Goal: Task Accomplishment & Management: Use online tool/utility

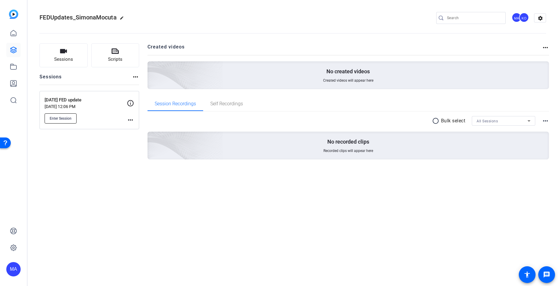
click at [67, 118] on span "Enter Session" at bounding box center [61, 118] width 22 height 5
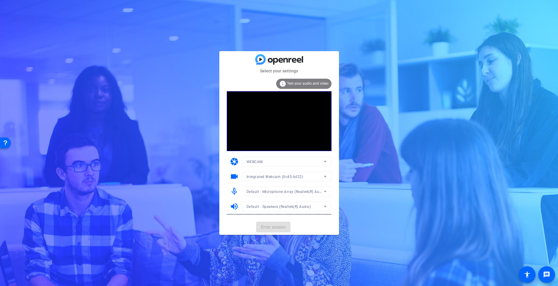
click at [274, 228] on mat-card-actions "Enter session" at bounding box center [279, 227] width 120 height 16
click at [274, 224] on button "Enter session" at bounding box center [273, 227] width 34 height 11
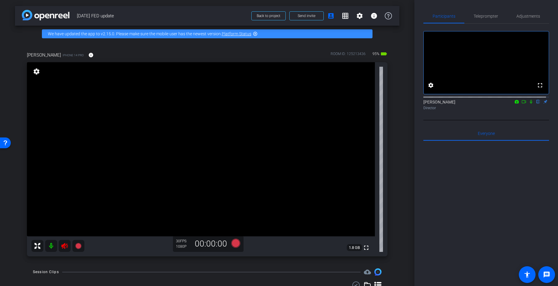
click at [62, 244] on icon at bounding box center [64, 245] width 7 height 7
click at [68, 246] on icon at bounding box center [64, 245] width 7 height 7
click at [53, 247] on mat-icon at bounding box center [51, 246] width 12 height 12
click at [518, 16] on span "Adjustments" at bounding box center [528, 16] width 24 height 4
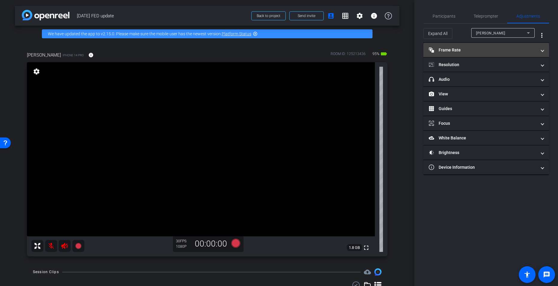
click at [456, 56] on mat-expansion-panel-header "Frame Rate Frame Rate" at bounding box center [486, 50] width 126 height 14
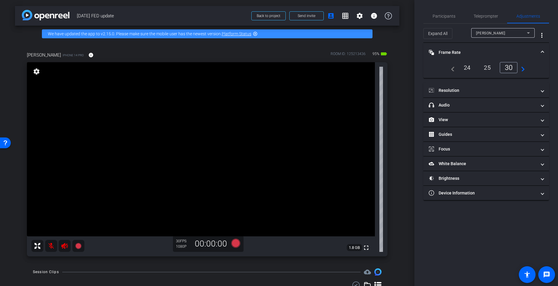
click at [465, 64] on div "24" at bounding box center [467, 68] width 16 height 10
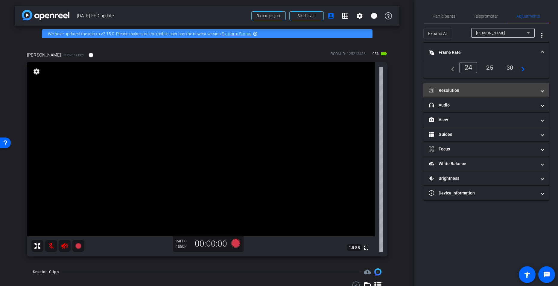
click at [463, 90] on mat-panel-title "Resolution" at bounding box center [483, 90] width 108 height 6
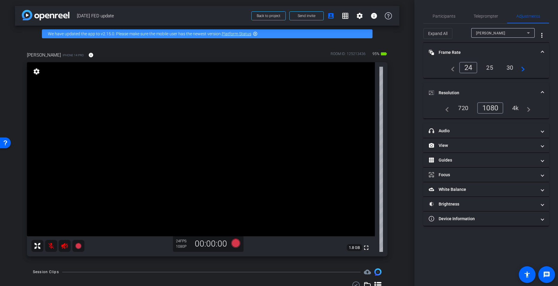
click at [515, 105] on div "4k" at bounding box center [516, 108] width 16 height 10
click at [515, 110] on div "4k" at bounding box center [514, 107] width 18 height 11
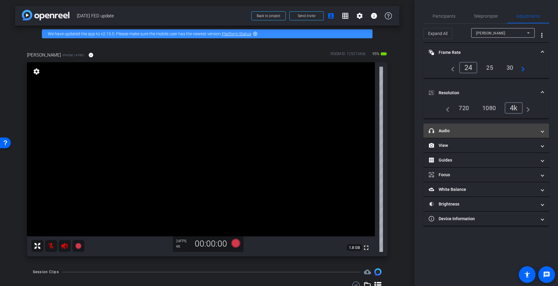
click at [490, 131] on mat-panel-title "headphone icon Audio" at bounding box center [483, 131] width 108 height 6
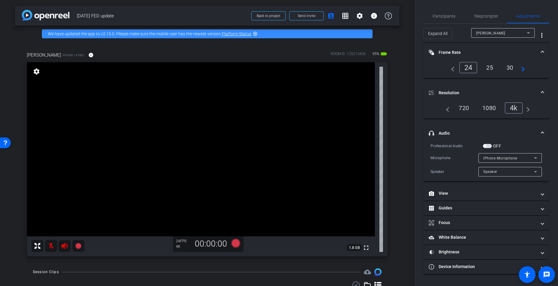
click at [485, 146] on span "button" at bounding box center [484, 145] width 3 height 3
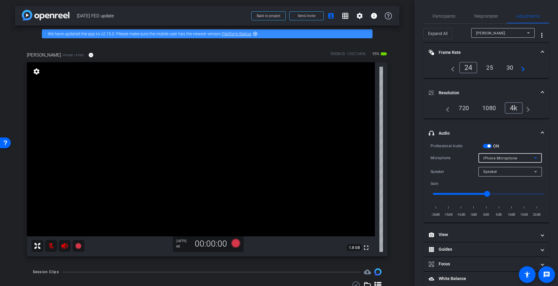
click at [512, 156] on span "iPhone Microphone" at bounding box center [500, 158] width 34 height 4
click at [505, 178] on span "Wireless Microphone RX" at bounding box center [502, 179] width 44 height 7
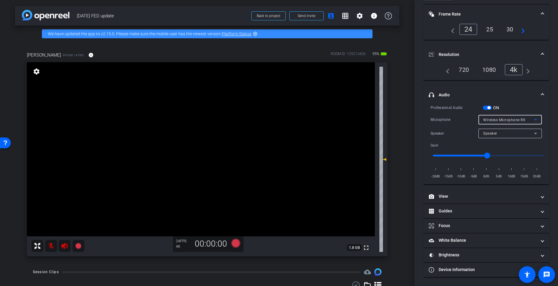
scroll to position [38, 0]
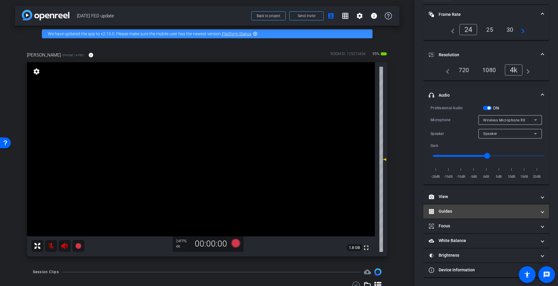
click at [483, 209] on mat-panel-title "Guides" at bounding box center [483, 211] width 108 height 6
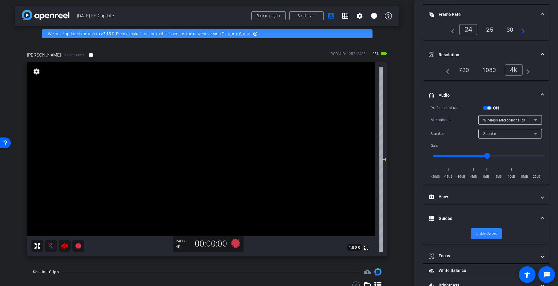
click at [484, 230] on span "Enable Guides" at bounding box center [486, 233] width 21 height 9
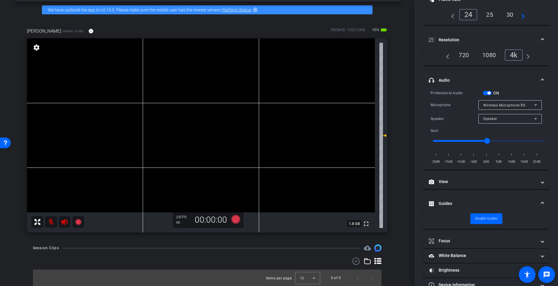
scroll to position [24, 0]
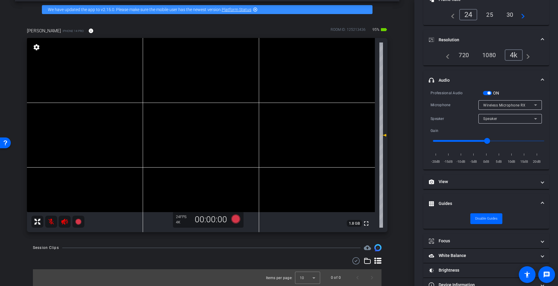
click at [354, 224] on span "1.8 GB" at bounding box center [354, 223] width 15 height 7
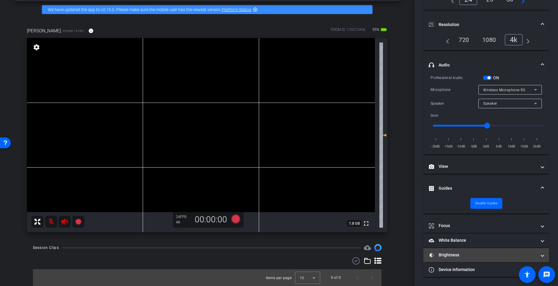
scroll to position [23, 0]
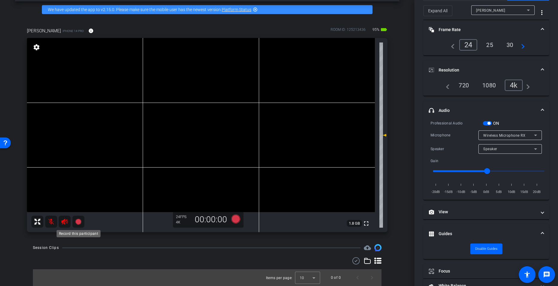
click at [77, 219] on icon at bounding box center [78, 222] width 6 height 6
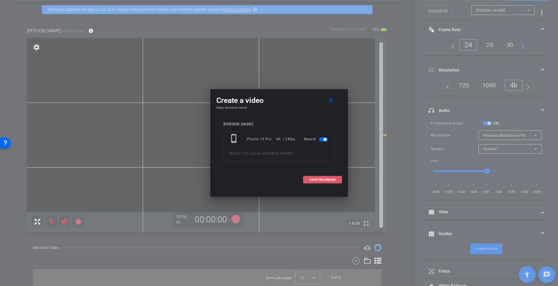
click at [315, 182] on span at bounding box center [322, 180] width 38 height 14
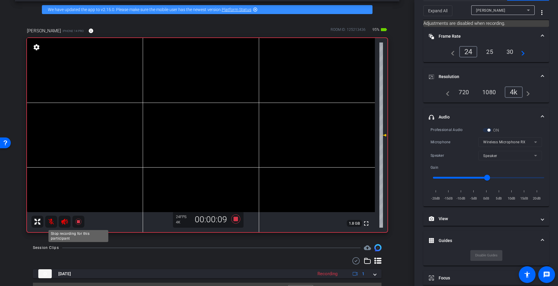
click at [79, 222] on icon at bounding box center [78, 222] width 6 height 6
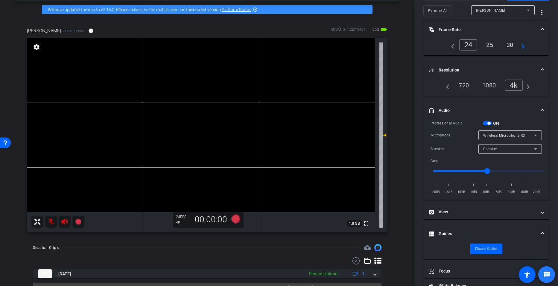
click at [547, 276] on mat-icon "message" at bounding box center [546, 274] width 7 height 7
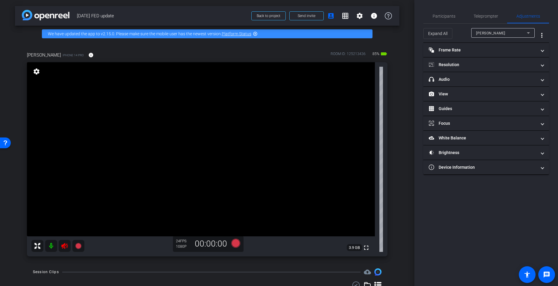
click at [299, 219] on video at bounding box center [201, 149] width 348 height 174
click at [50, 250] on mat-icon at bounding box center [51, 246] width 12 height 12
click at [450, 55] on mat-expansion-panel-header "Frame Rate Frame Rate" at bounding box center [486, 50] width 126 height 14
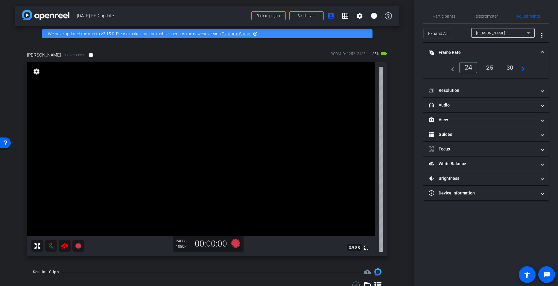
click at [511, 69] on div "30" at bounding box center [510, 68] width 16 height 10
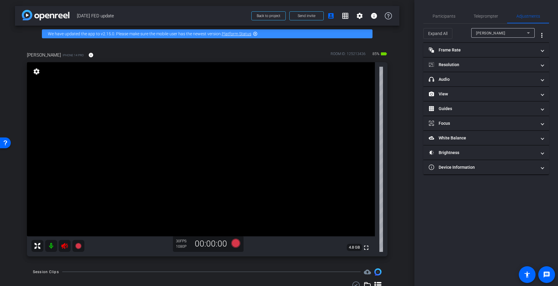
click at [556, 262] on div "Participants Teleprompter Adjustments settings Miranda Adekoje flip Director Ka…" at bounding box center [486, 143] width 144 height 286
click at [520, 47] on mat-panel-title "Frame Rate Frame Rate" at bounding box center [483, 50] width 108 height 6
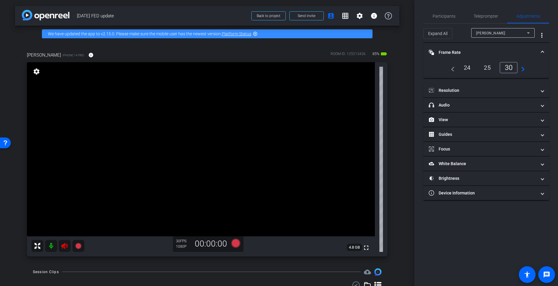
click at [466, 67] on div "24" at bounding box center [467, 68] width 16 height 10
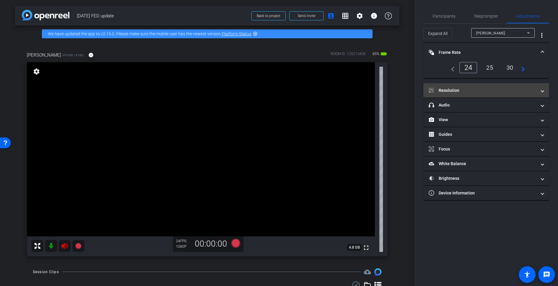
click at [468, 90] on mat-panel-title "Resolution" at bounding box center [483, 90] width 108 height 6
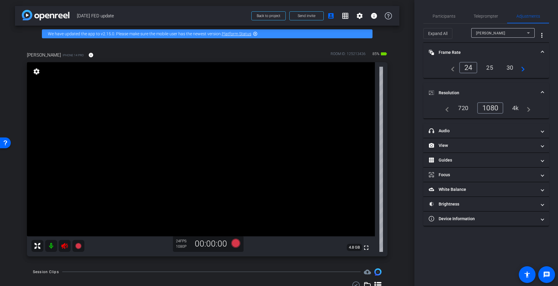
click at [516, 106] on div "4k" at bounding box center [516, 108] width 16 height 10
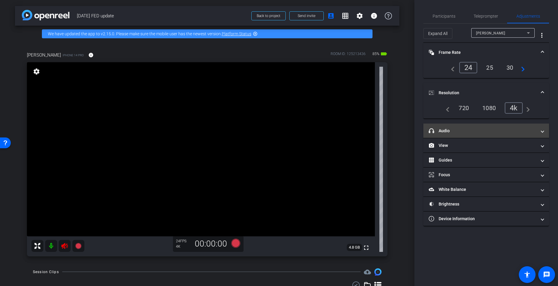
click at [493, 131] on mat-panel-title "headphone icon Audio" at bounding box center [483, 131] width 108 height 6
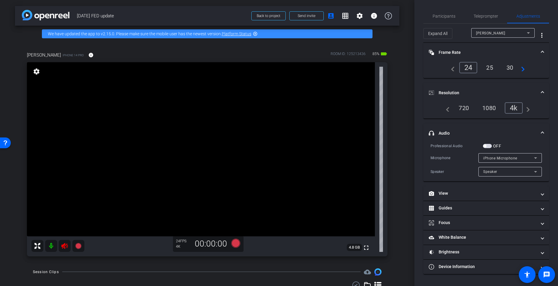
click at [483, 146] on span "button" at bounding box center [484, 145] width 3 height 3
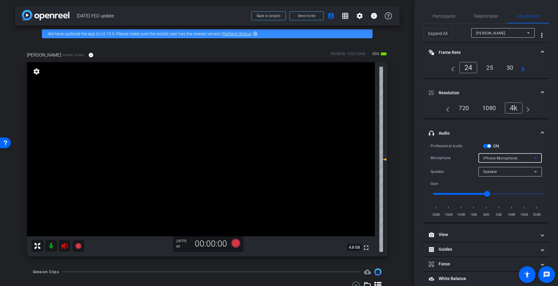
click at [497, 155] on div "iPhone Microphone" at bounding box center [508, 157] width 51 height 7
click at [500, 176] on span "Wireless Microphone RX" at bounding box center [502, 179] width 44 height 7
click at [506, 170] on div "Speaker" at bounding box center [508, 171] width 51 height 7
click at [502, 182] on mat-option "Speaker" at bounding box center [506, 184] width 63 height 10
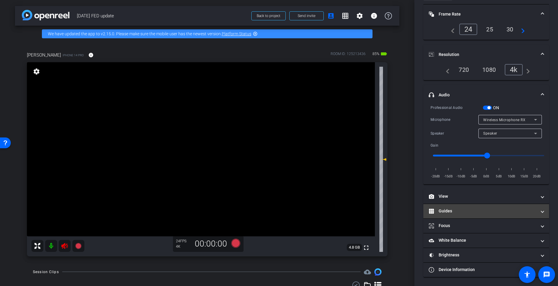
click at [478, 208] on mat-panel-title "Guides" at bounding box center [483, 211] width 108 height 6
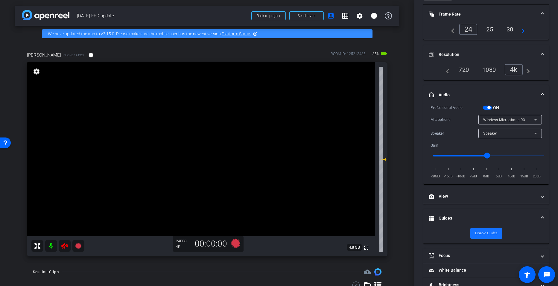
click at [482, 229] on span "Disable Guides" at bounding box center [486, 233] width 22 height 9
click at [482, 230] on span "Enable Guides" at bounding box center [486, 233] width 21 height 9
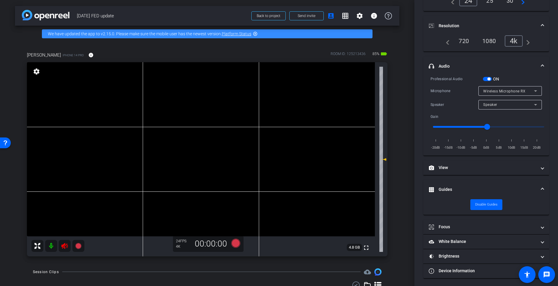
scroll to position [68, 0]
click at [47, 246] on mat-icon at bounding box center [51, 246] width 12 height 12
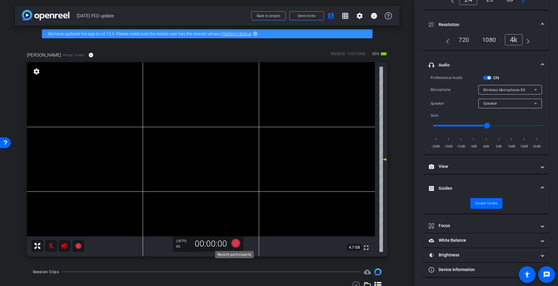
click at [234, 242] on icon at bounding box center [235, 242] width 9 height 9
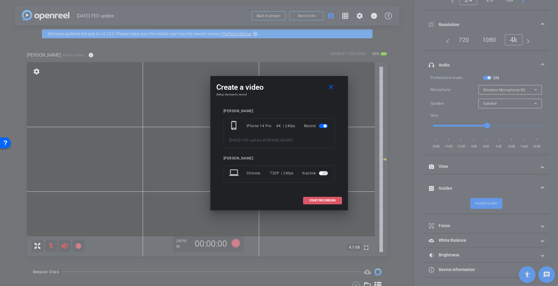
click at [328, 199] on span "START RECORDING" at bounding box center [322, 200] width 26 height 3
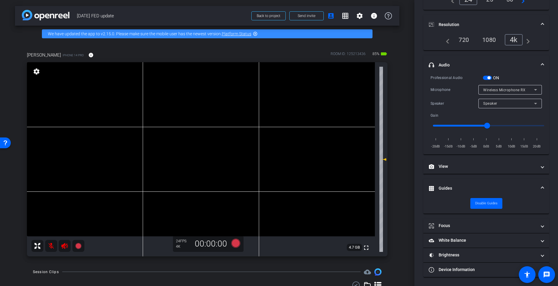
scroll to position [75, 0]
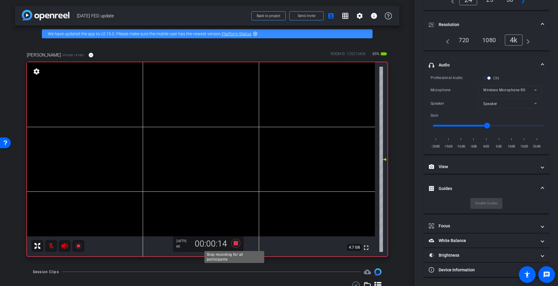
click at [237, 241] on icon at bounding box center [236, 243] width 14 height 11
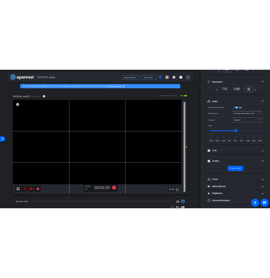
scroll to position [51, 0]
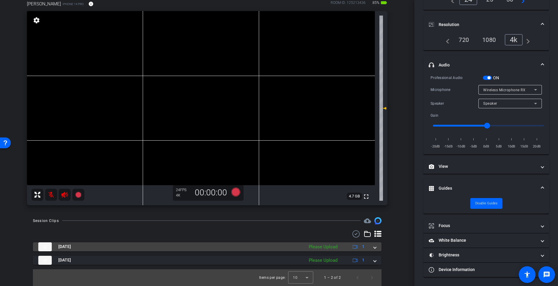
click at [370, 251] on div "Sep 17, 2025 Please Upload 1" at bounding box center [205, 246] width 335 height 9
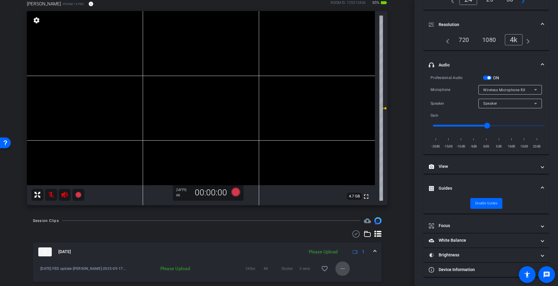
click at [339, 266] on mat-icon "more_horiz" at bounding box center [342, 268] width 7 height 7
click at [348, 239] on span "Upload" at bounding box center [349, 241] width 24 height 7
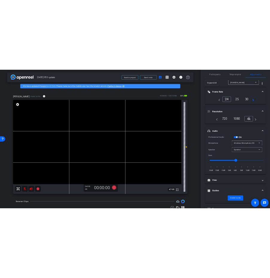
scroll to position [0, 0]
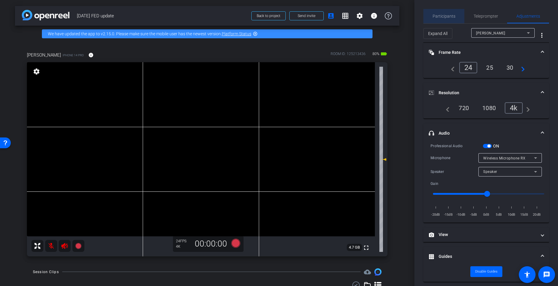
click at [448, 15] on span "Participants" at bounding box center [444, 16] width 23 height 4
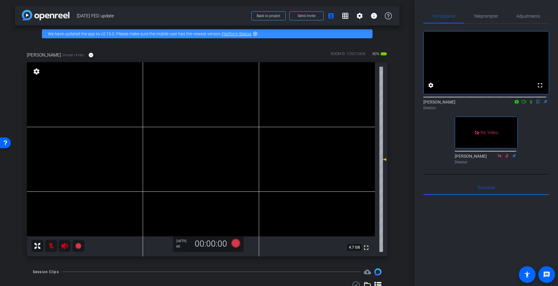
click at [529, 104] on icon at bounding box center [531, 102] width 5 height 4
click at [489, 15] on span "Teleprompter" at bounding box center [486, 16] width 25 height 4
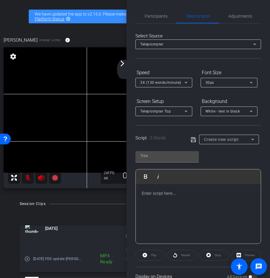
click at [220, 136] on div "Create new script" at bounding box center [227, 139] width 47 height 7
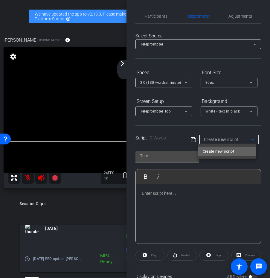
click at [219, 150] on span "Create new script" at bounding box center [218, 151] width 31 height 7
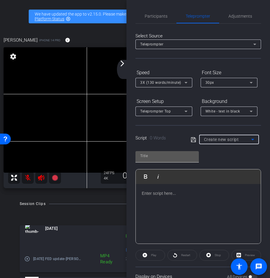
click at [168, 156] on input "text" at bounding box center [167, 155] width 54 height 7
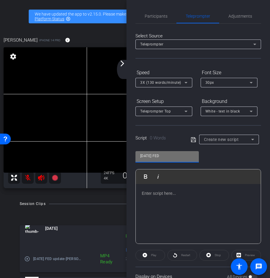
type input "Sept 17th 2025 FED"
click at [170, 201] on div at bounding box center [198, 214] width 125 height 60
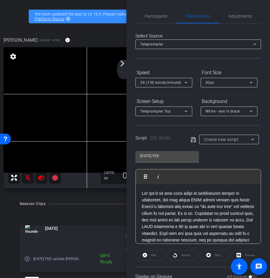
click at [194, 141] on icon at bounding box center [193, 139] width 5 height 5
click at [150, 193] on span at bounding box center [198, 253] width 113 height 125
click at [142, 194] on span at bounding box center [198, 253] width 113 height 125
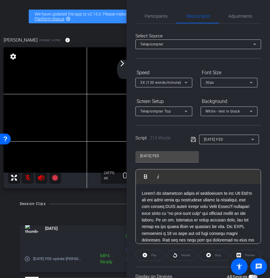
click at [159, 200] on span at bounding box center [198, 260] width 113 height 139
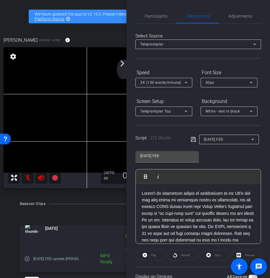
click at [145, 199] on span at bounding box center [198, 257] width 113 height 132
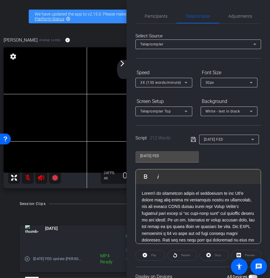
click at [167, 200] on span at bounding box center [198, 260] width 113 height 139
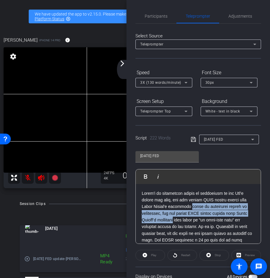
drag, startPoint x: 175, startPoint y: 220, endPoint x: 187, endPoint y: 208, distance: 17.4
click at [187, 208] on span at bounding box center [197, 263] width 111 height 145
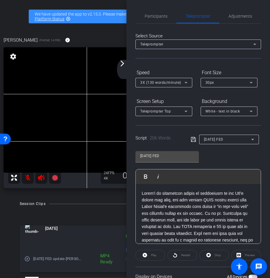
click at [243, 194] on p at bounding box center [198, 257] width 113 height 134
click at [150, 214] on span at bounding box center [198, 257] width 112 height 132
click at [233, 214] on span at bounding box center [198, 257] width 112 height 132
click at [144, 226] on span at bounding box center [198, 257] width 112 height 132
click at [226, 214] on span at bounding box center [198, 257] width 112 height 132
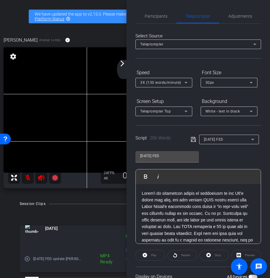
click at [141, 228] on div at bounding box center [198, 260] width 125 height 153
click at [153, 19] on span "Participants" at bounding box center [156, 16] width 23 height 14
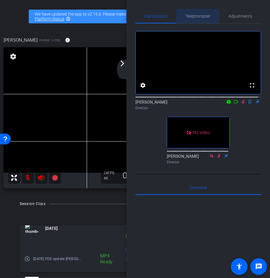
click at [201, 19] on span "Teleprompter" at bounding box center [198, 16] width 25 height 14
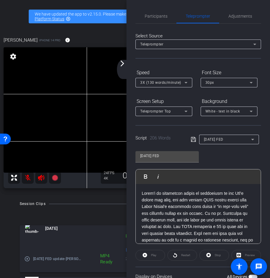
click at [152, 228] on span at bounding box center [198, 257] width 112 height 132
click at [228, 213] on span at bounding box center [198, 257] width 112 height 132
click at [161, 16] on span "Participants" at bounding box center [156, 16] width 23 height 4
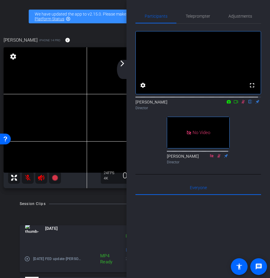
click at [242, 104] on icon at bounding box center [243, 102] width 3 height 4
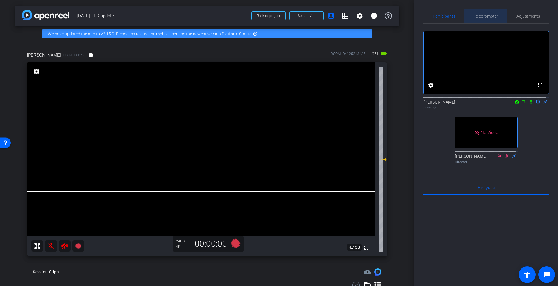
click at [476, 16] on span "Teleprompter" at bounding box center [486, 16] width 25 height 4
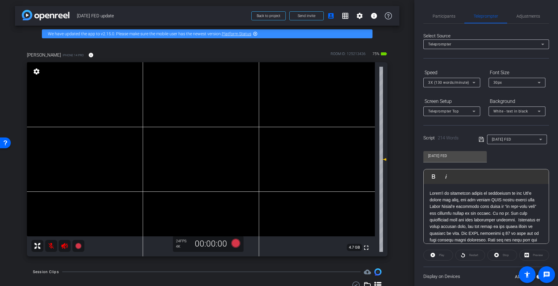
scroll to position [41, 0]
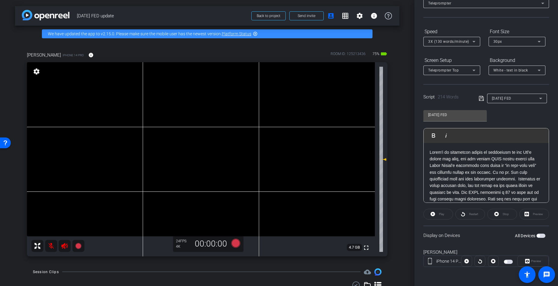
click at [537, 234] on span "button" at bounding box center [538, 235] width 3 height 3
click at [525, 260] on icon at bounding box center [527, 261] width 4 height 4
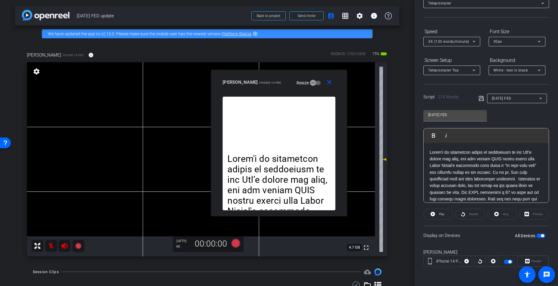
click at [348, 229] on video at bounding box center [201, 149] width 348 height 174
click at [309, 236] on video at bounding box center [201, 149] width 348 height 174
click at [406, 144] on div "arrow_back September 2025 FED update Back to project Send invite account_box gr…" at bounding box center [207, 143] width 414 height 286
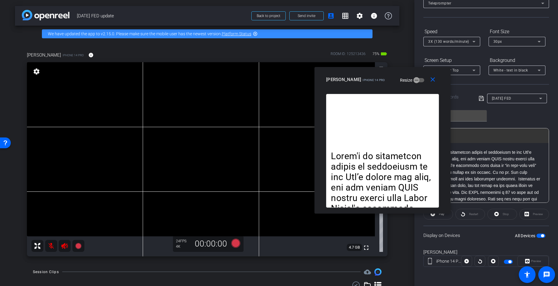
drag, startPoint x: 316, startPoint y: 77, endPoint x: 431, endPoint y: 71, distance: 115.3
click at [431, 71] on div "close miranda iPhone 14 Pro Resize" at bounding box center [382, 80] width 136 height 27
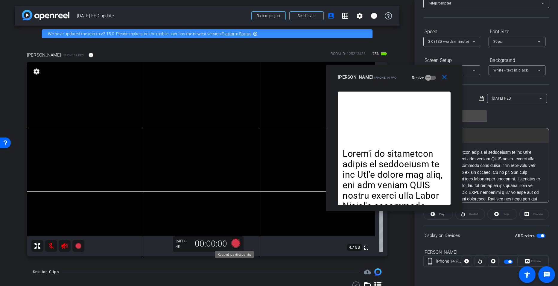
click at [232, 246] on icon at bounding box center [235, 242] width 9 height 9
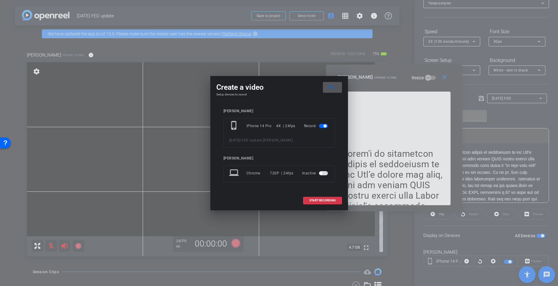
click at [174, 146] on div at bounding box center [279, 143] width 558 height 286
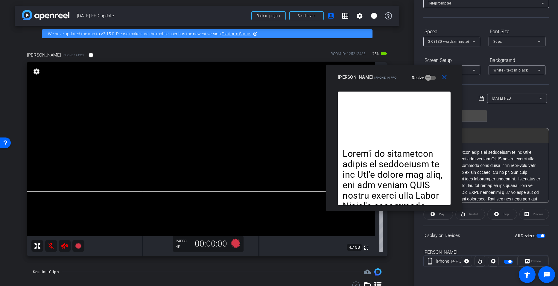
scroll to position [0, 0]
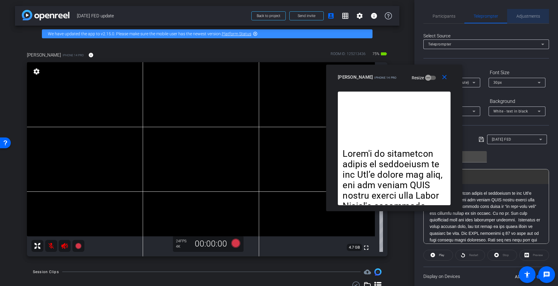
click at [526, 19] on span "Adjustments" at bounding box center [528, 16] width 24 height 14
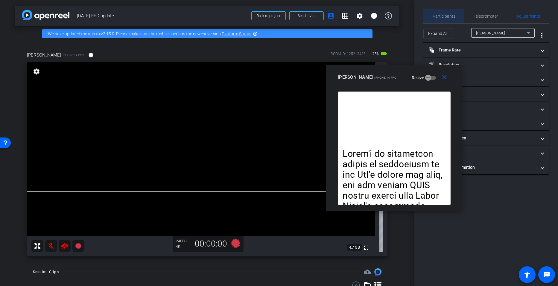
click at [445, 15] on span "Participants" at bounding box center [444, 16] width 23 height 4
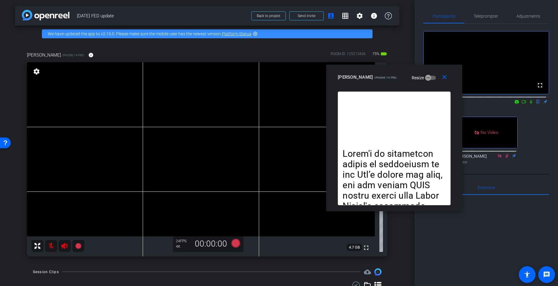
click at [530, 104] on icon at bounding box center [531, 102] width 2 height 4
click at [236, 244] on icon at bounding box center [235, 242] width 9 height 9
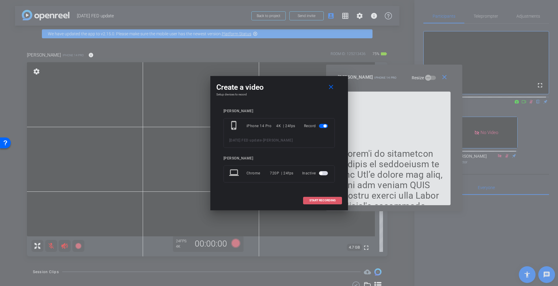
click at [323, 200] on span "START RECORDING" at bounding box center [322, 200] width 26 height 3
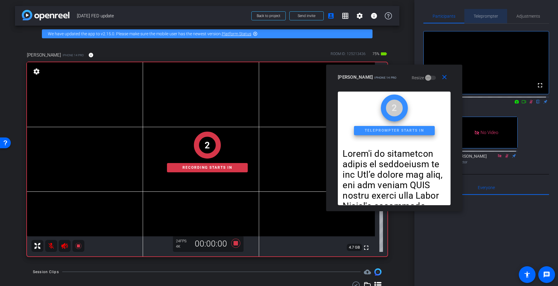
click at [487, 13] on span "Teleprompter" at bounding box center [486, 16] width 25 height 14
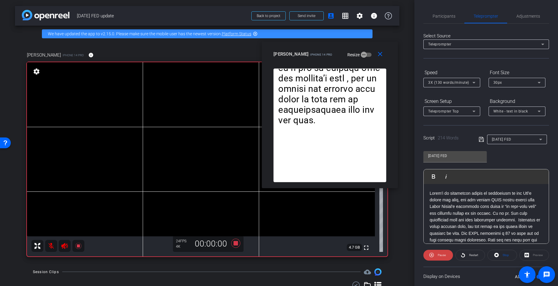
drag, startPoint x: 436, startPoint y: 71, endPoint x: 370, endPoint y: 49, distance: 69.4
click at [370, 49] on div "close miranda iPhone 14 Pro Resize" at bounding box center [330, 55] width 136 height 27
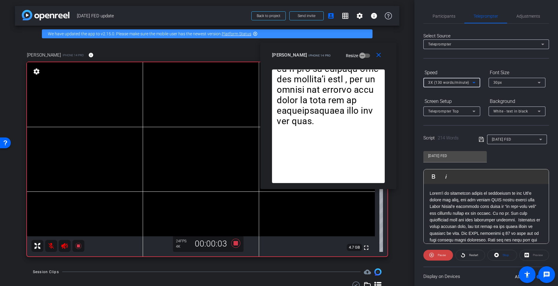
click at [474, 85] on icon at bounding box center [473, 82] width 7 height 7
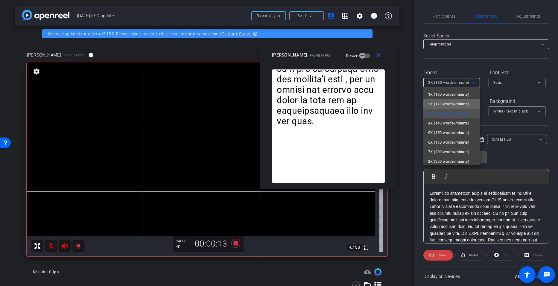
click at [453, 103] on span "2X (120 words/minute)" at bounding box center [448, 104] width 41 height 7
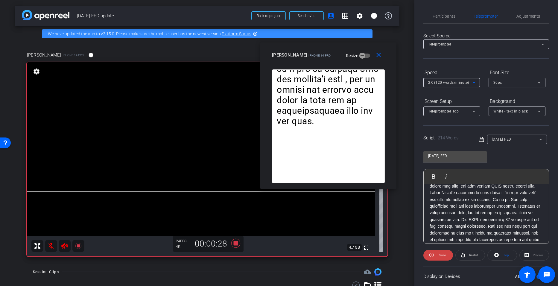
scroll to position [14, 0]
click at [512, 206] on span at bounding box center [486, 245] width 112 height 139
click at [514, 206] on span at bounding box center [486, 245] width 112 height 139
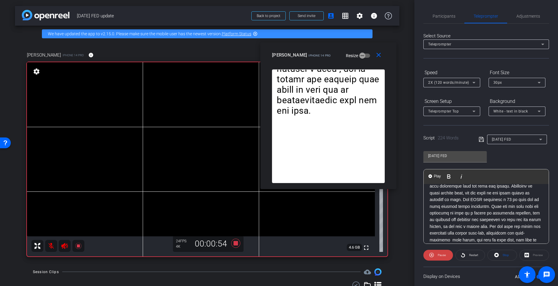
scroll to position [40, 0]
click at [474, 85] on icon at bounding box center [473, 82] width 7 height 7
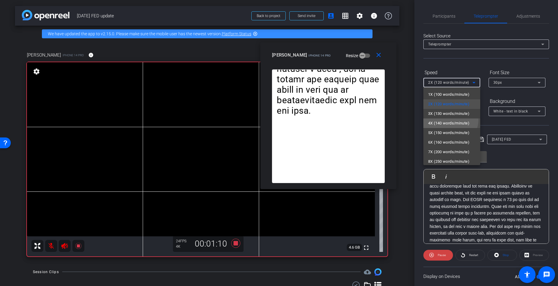
click at [450, 120] on span "4X (140 words/minute)" at bounding box center [448, 123] width 41 height 7
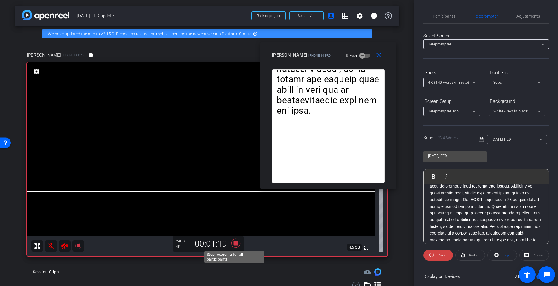
click at [234, 243] on icon at bounding box center [235, 242] width 9 height 9
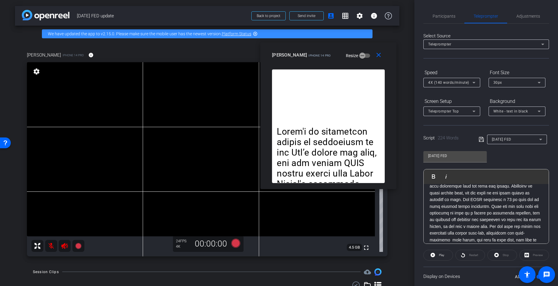
click at [465, 194] on span at bounding box center [485, 222] width 111 height 145
click at [522, 200] on span at bounding box center [485, 222] width 111 height 145
click at [479, 139] on icon at bounding box center [481, 139] width 5 height 7
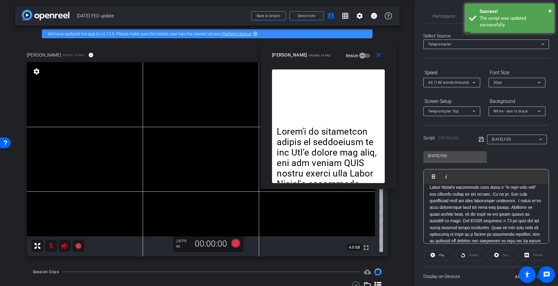
click at [480, 139] on icon at bounding box center [481, 139] width 5 height 7
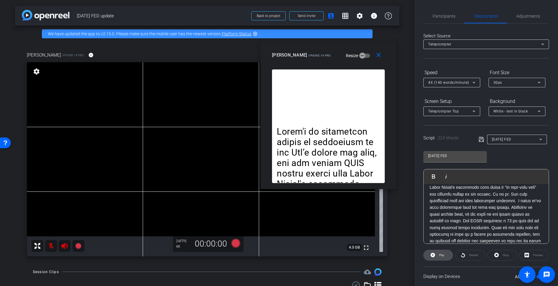
click at [448, 259] on span at bounding box center [438, 255] width 29 height 14
drag, startPoint x: 443, startPoint y: 255, endPoint x: 535, endPoint y: 255, distance: 91.8
click at [535, 255] on div "Play Restart Stop Preview" at bounding box center [486, 255] width 126 height 11
click at [535, 255] on div "Preview" at bounding box center [534, 255] width 30 height 11
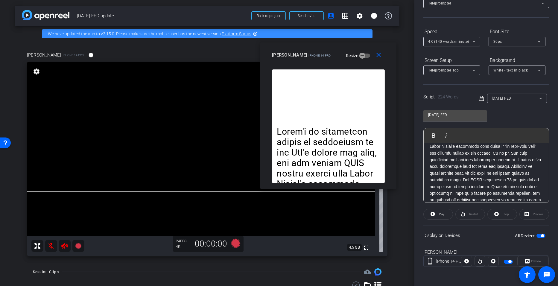
scroll to position [40, 0]
click at [534, 263] on div "Preview" at bounding box center [532, 261] width 31 height 11
click at [541, 236] on span "button" at bounding box center [542, 236] width 3 height 3
click at [537, 237] on span "button" at bounding box center [538, 236] width 3 height 3
click at [535, 262] on div "Preview" at bounding box center [532, 261] width 31 height 11
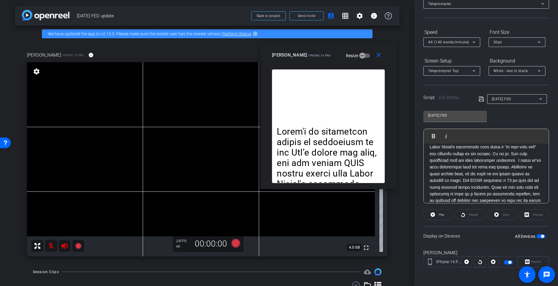
click at [465, 213] on div "Restart" at bounding box center [470, 214] width 30 height 11
click at [437, 214] on span "Play" at bounding box center [440, 215] width 7 height 8
click at [436, 214] on span at bounding box center [438, 215] width 29 height 14
click at [234, 241] on icon at bounding box center [235, 242] width 9 height 9
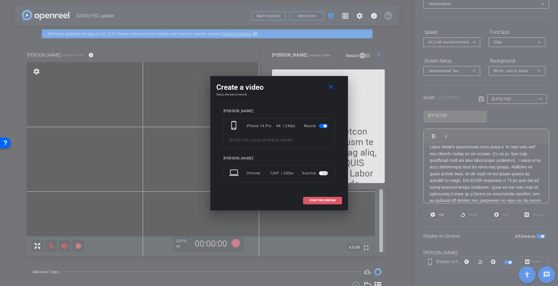
click at [322, 199] on span "START RECORDING" at bounding box center [322, 200] width 26 height 3
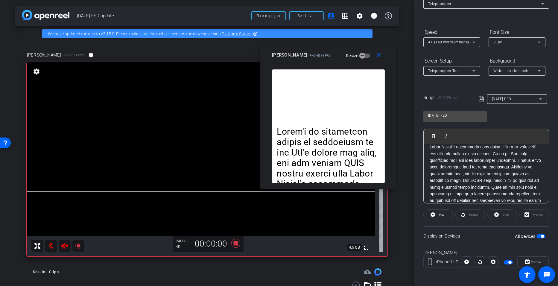
scroll to position [41, 0]
click at [442, 212] on span "Play" at bounding box center [440, 214] width 7 height 8
click at [234, 243] on icon at bounding box center [235, 242] width 9 height 9
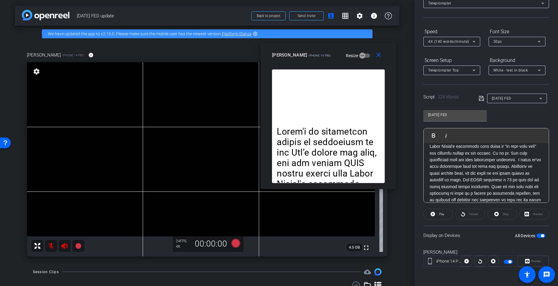
click at [479, 98] on icon at bounding box center [481, 98] width 5 height 7
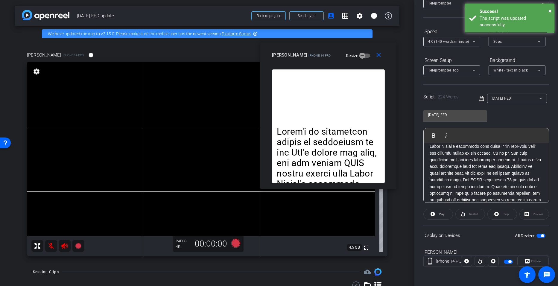
click at [479, 98] on icon at bounding box center [481, 98] width 5 height 7
click at [377, 57] on mat-icon "close" at bounding box center [378, 54] width 7 height 7
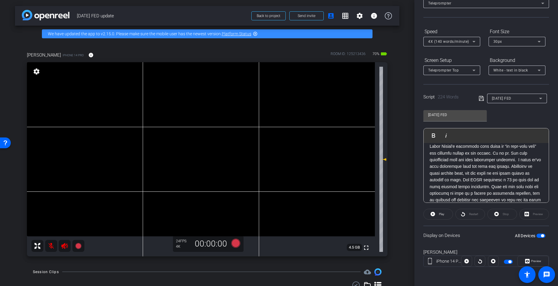
click at [541, 236] on span "button" at bounding box center [542, 235] width 3 height 3
click at [537, 235] on span "button" at bounding box center [538, 235] width 3 height 3
click at [534, 260] on span "Preview" at bounding box center [536, 260] width 10 height 3
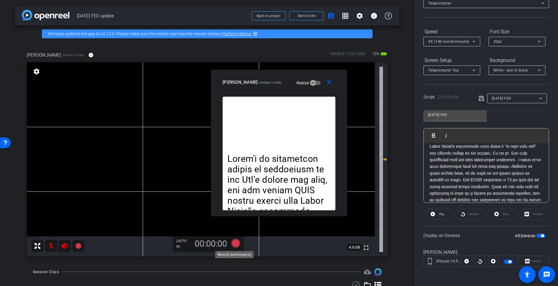
click at [236, 240] on icon at bounding box center [235, 242] width 9 height 9
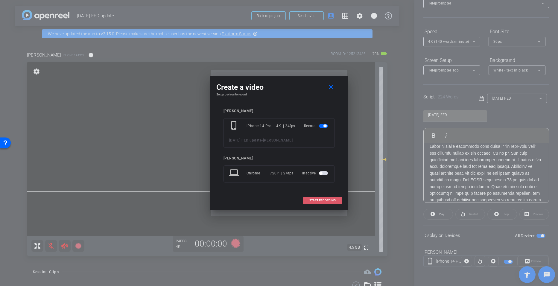
click at [320, 202] on span "START RECORDING" at bounding box center [322, 200] width 26 height 3
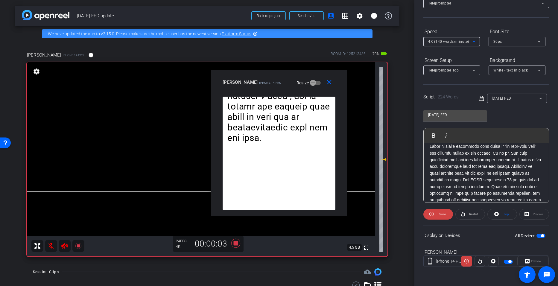
click at [475, 43] on icon at bounding box center [473, 41] width 7 height 7
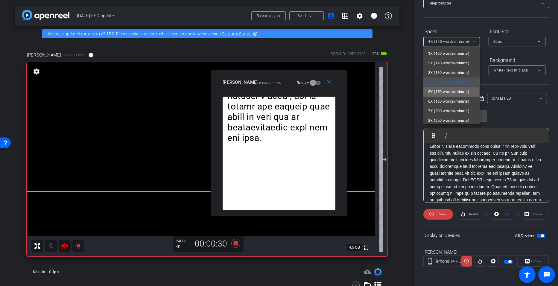
click at [451, 93] on span "5X (150 words/minute)" at bounding box center [448, 91] width 41 height 7
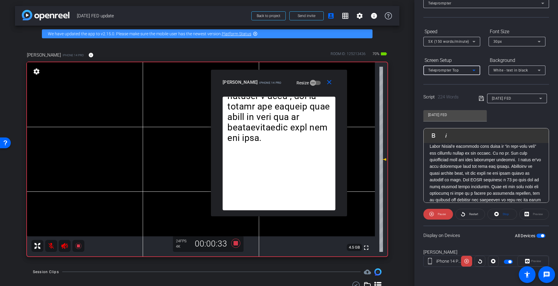
click at [475, 72] on icon at bounding box center [473, 70] width 7 height 7
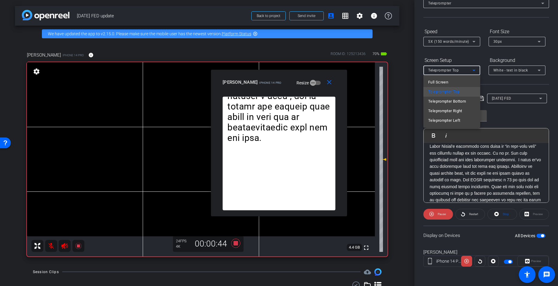
click at [474, 41] on div at bounding box center [279, 143] width 558 height 286
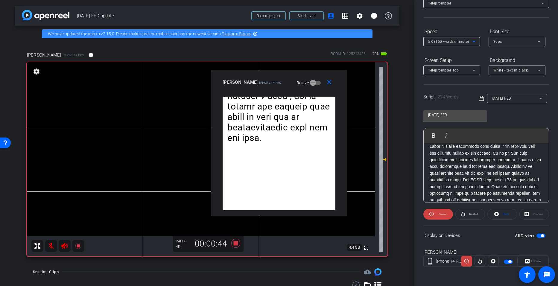
click at [474, 41] on icon at bounding box center [473, 41] width 3 height 1
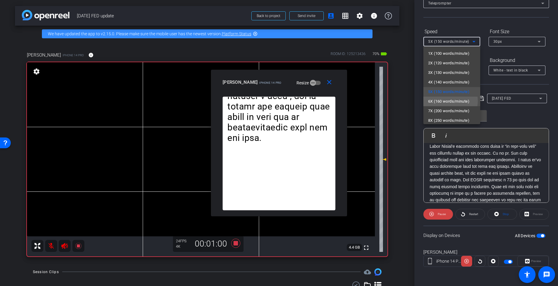
click at [450, 101] on span "6X (160 words/minute)" at bounding box center [448, 101] width 41 height 7
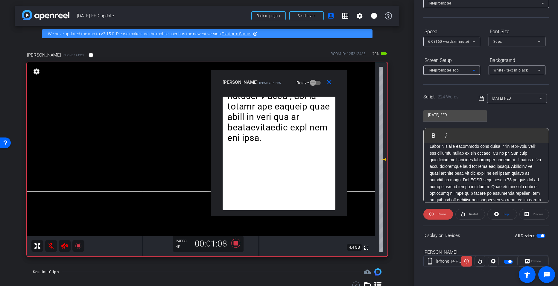
click at [474, 72] on icon at bounding box center [473, 70] width 7 height 7
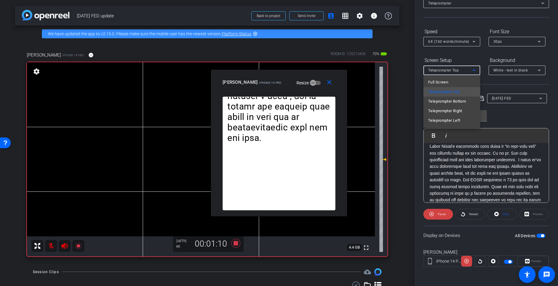
click at [478, 42] on div at bounding box center [279, 143] width 558 height 286
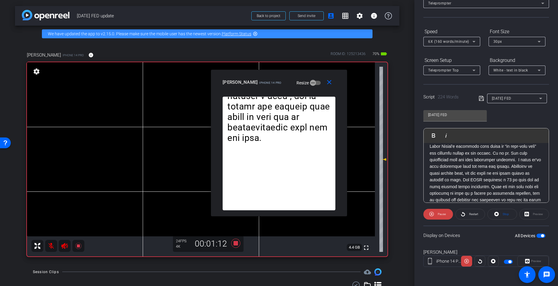
click at [475, 42] on icon at bounding box center [473, 41] width 7 height 7
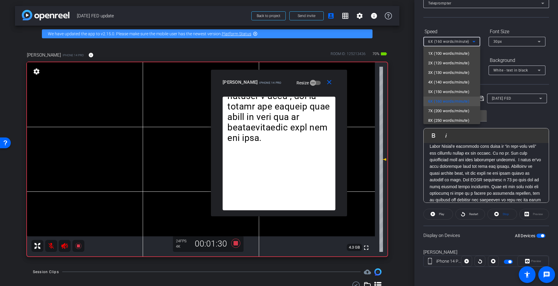
click at [234, 243] on div at bounding box center [279, 143] width 558 height 286
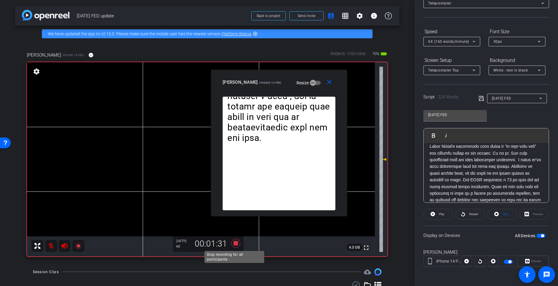
click at [234, 243] on icon at bounding box center [235, 242] width 9 height 9
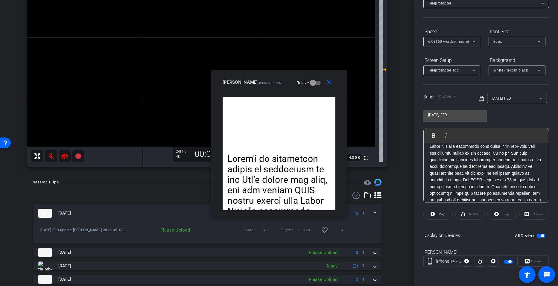
scroll to position [90, 0]
click at [321, 231] on mat-icon "favorite_border" at bounding box center [324, 229] width 7 height 7
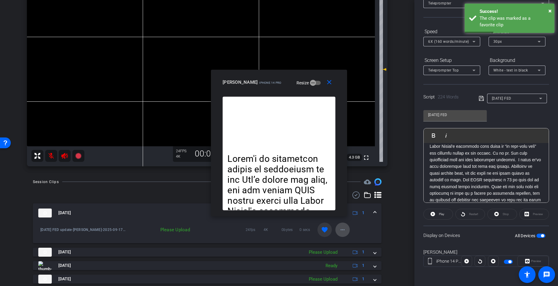
click at [340, 232] on mat-icon "more_horiz" at bounding box center [342, 229] width 7 height 7
click at [341, 242] on span "Upload" at bounding box center [349, 241] width 24 height 7
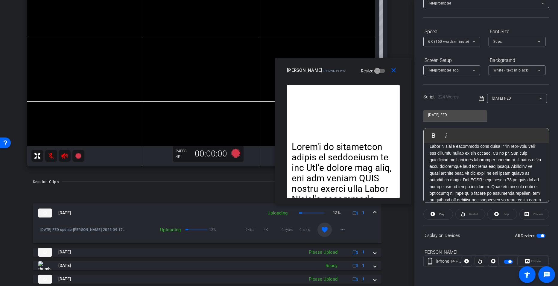
drag, startPoint x: 276, startPoint y: 74, endPoint x: 339, endPoint y: 62, distance: 64.7
click at [339, 62] on div "close miranda iPhone 14 Pro Resize" at bounding box center [343, 71] width 136 height 27
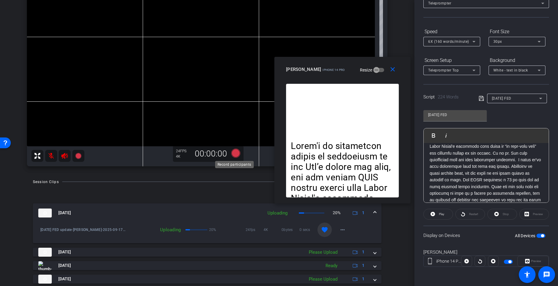
click at [234, 157] on icon at bounding box center [235, 152] width 9 height 9
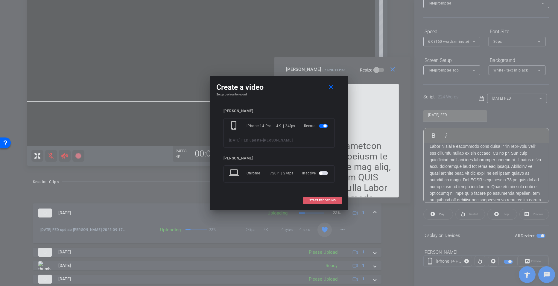
click at [333, 201] on span "START RECORDING" at bounding box center [322, 200] width 26 height 3
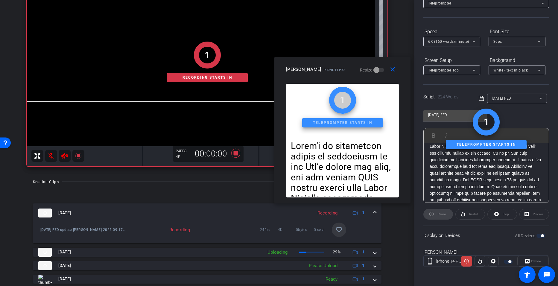
click at [475, 40] on icon at bounding box center [473, 41] width 7 height 7
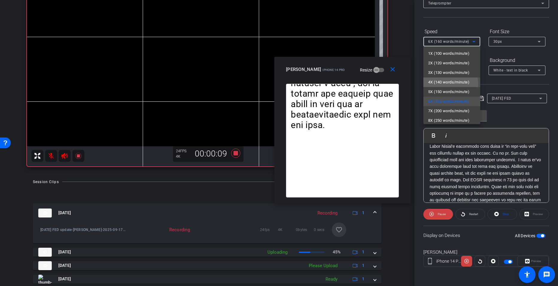
click at [450, 84] on span "4X (140 words/minute)" at bounding box center [448, 82] width 41 height 7
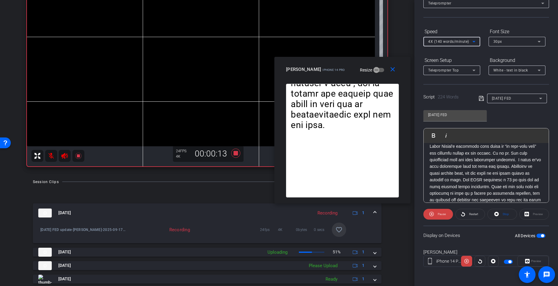
click at [474, 42] on icon at bounding box center [473, 41] width 7 height 7
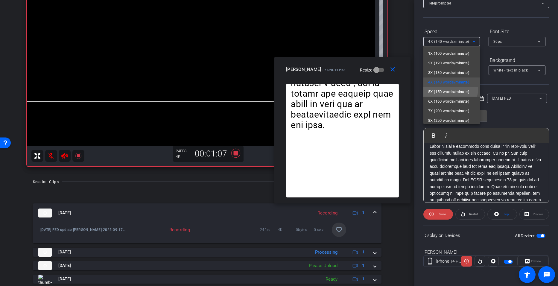
click at [449, 89] on span "5X (150 words/minute)" at bounding box center [448, 91] width 41 height 7
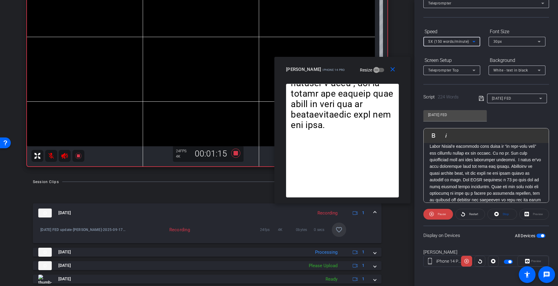
click at [475, 41] on icon at bounding box center [473, 41] width 3 height 1
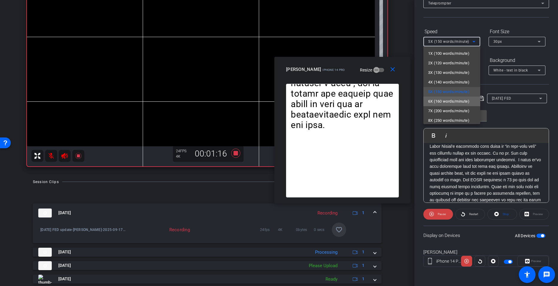
click at [457, 98] on span "6X (160 words/minute)" at bounding box center [448, 101] width 41 height 7
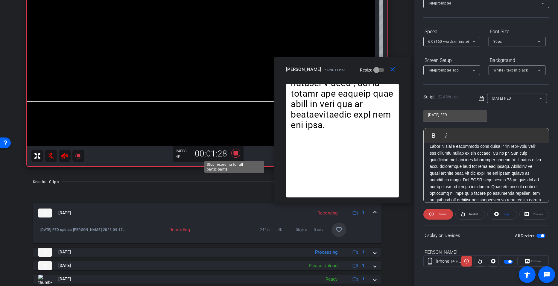
click at [234, 153] on icon at bounding box center [235, 152] width 9 height 9
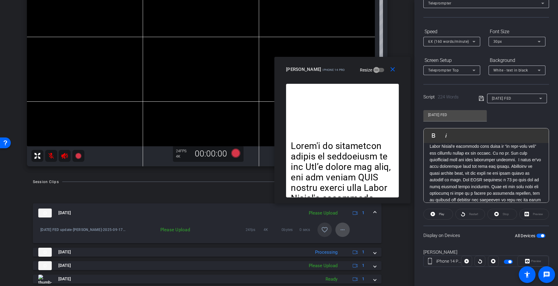
click at [336, 231] on span at bounding box center [342, 230] width 14 height 14
click at [340, 241] on span "Upload" at bounding box center [349, 241] width 24 height 7
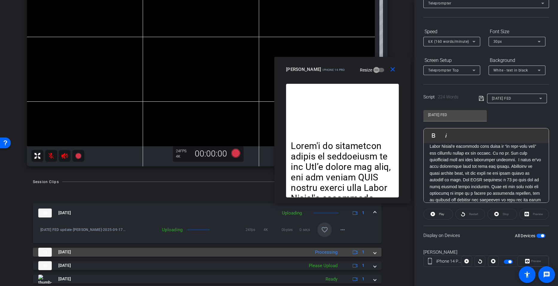
click at [306, 249] on div "Sep 17, 2025 Processing 1" at bounding box center [205, 252] width 335 height 9
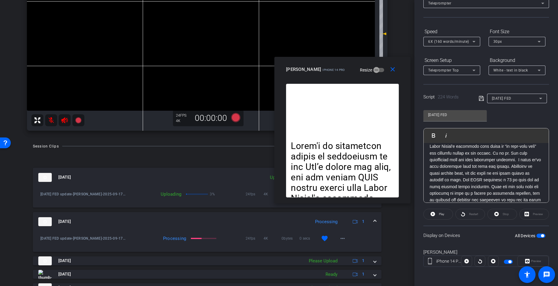
scroll to position [135, 0]
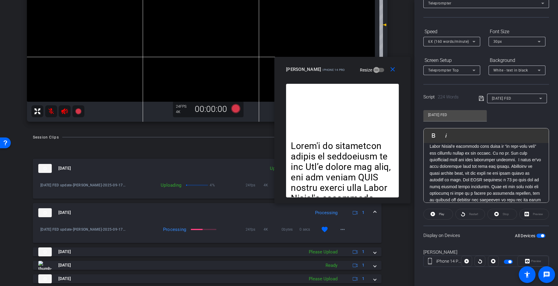
click at [47, 215] on img at bounding box center [44, 212] width 13 height 9
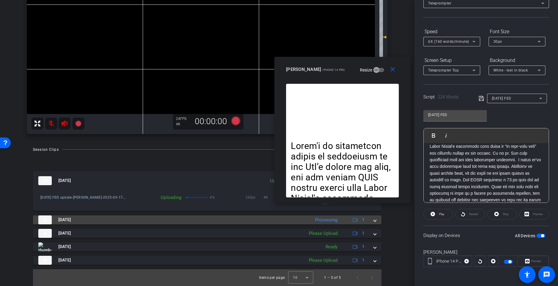
scroll to position [122, 0]
click at [47, 215] on div "Sep 17, 2025 Uploading 5% 1 September 2025 FED update-miranda-2025-09-17-16-02-…" at bounding box center [207, 218] width 348 height 94
click at [45, 217] on img at bounding box center [44, 219] width 13 height 9
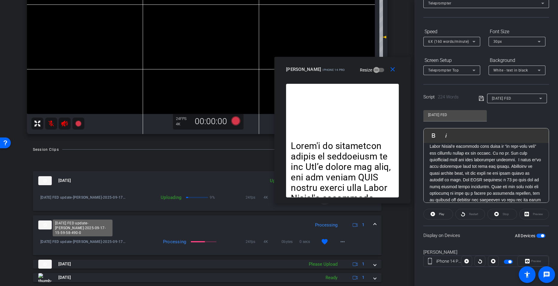
click at [53, 243] on span "September 2025 FED update-miranda-2025-09-17-15-59-58-490-0" at bounding box center [82, 242] width 85 height 6
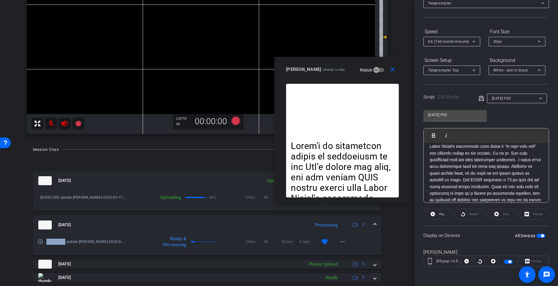
click at [48, 222] on img at bounding box center [44, 224] width 13 height 9
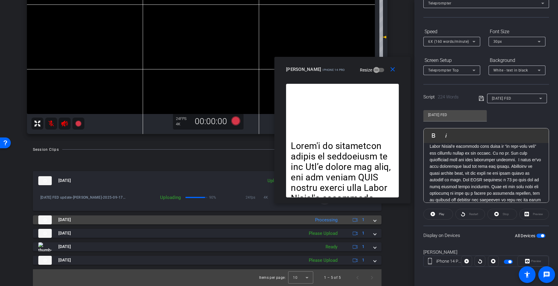
click at [48, 222] on img at bounding box center [44, 219] width 13 height 9
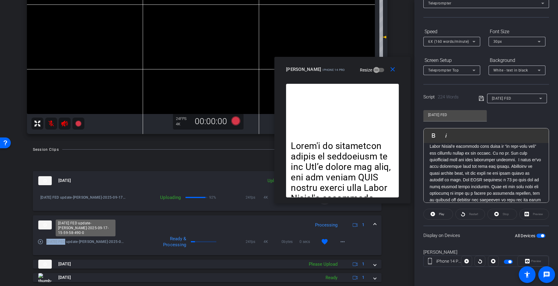
click at [54, 243] on span "September 2025 FED update-miranda-2025-09-17-15-59-58-490-0" at bounding box center [85, 242] width 79 height 6
click at [40, 240] on mat-icon "play_circle_outline" at bounding box center [40, 242] width 6 height 6
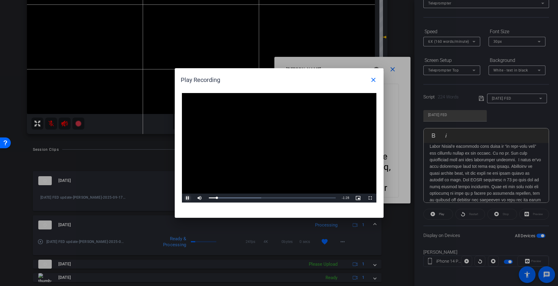
click at [186, 198] on span "Video Player" at bounding box center [188, 198] width 12 height 0
click at [398, 234] on div at bounding box center [279, 143] width 558 height 286
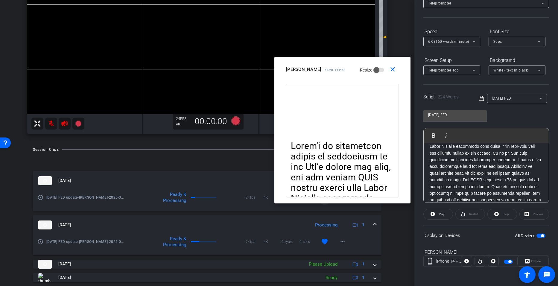
click at [109, 159] on div at bounding box center [207, 162] width 348 height 7
click at [392, 73] on mat-icon "close" at bounding box center [392, 69] width 7 height 7
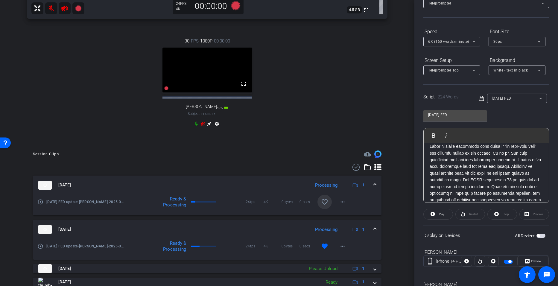
scroll to position [237, 0]
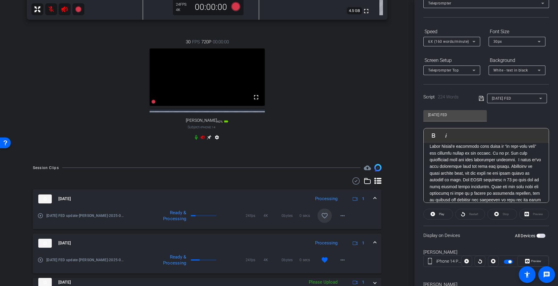
click at [200, 123] on span "natalie" at bounding box center [201, 120] width 31 height 5
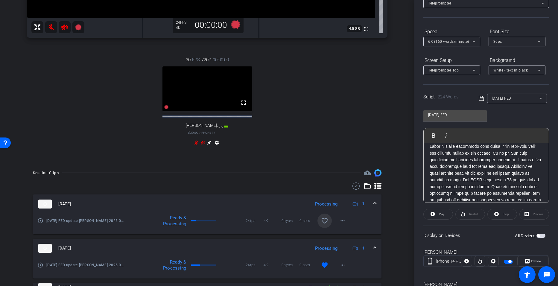
scroll to position [0, 0]
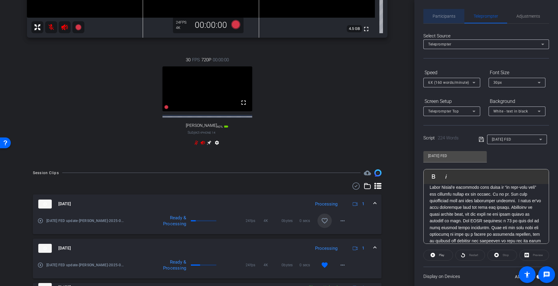
click at [446, 18] on span "Participants" at bounding box center [444, 16] width 23 height 4
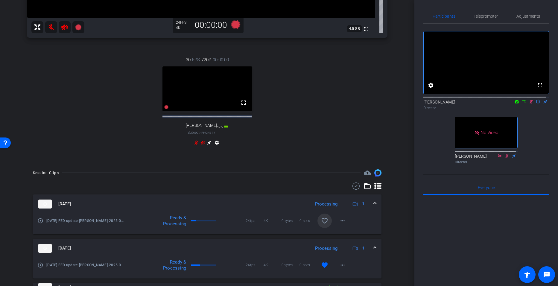
click at [529, 104] on icon at bounding box center [530, 102] width 3 height 4
click at [201, 144] on icon at bounding box center [203, 143] width 4 height 4
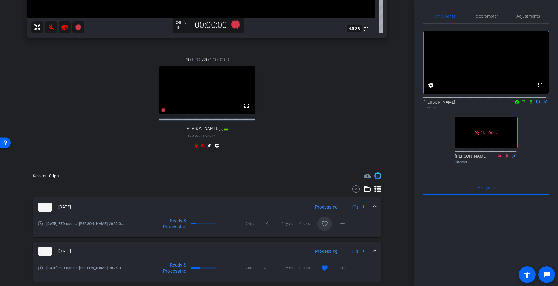
click at [195, 148] on icon at bounding box center [196, 145] width 5 height 5
click at [201, 148] on icon at bounding box center [202, 145] width 5 height 5
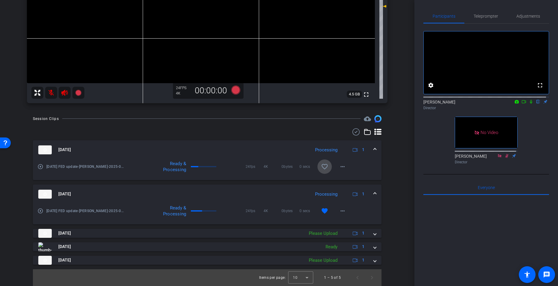
click at [321, 169] on mat-icon "favorite_border" at bounding box center [324, 166] width 7 height 7
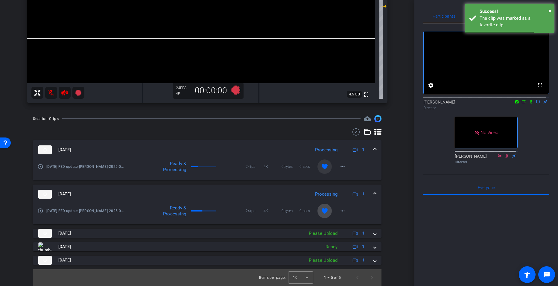
click at [322, 211] on mat-icon "favorite" at bounding box center [324, 210] width 7 height 7
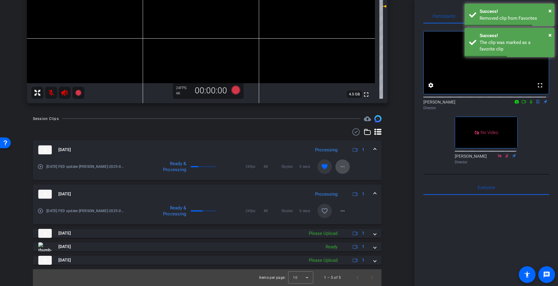
click at [340, 170] on mat-icon "more_horiz" at bounding box center [342, 166] width 7 height 7
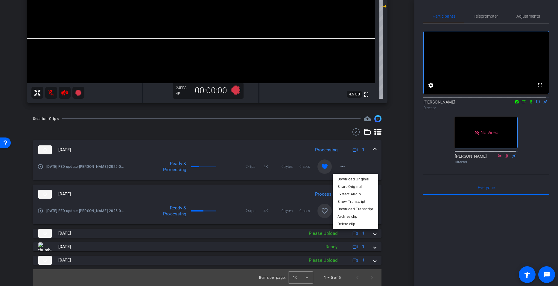
click at [322, 131] on div at bounding box center [279, 143] width 558 height 286
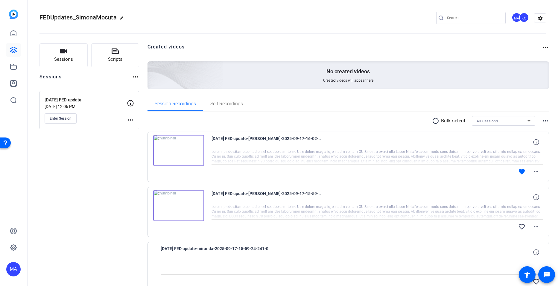
click at [177, 150] on img at bounding box center [178, 150] width 51 height 31
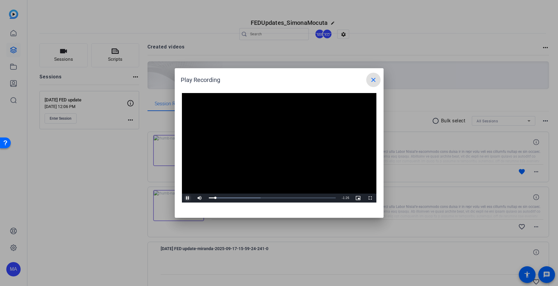
click at [188, 198] on span "Video Player" at bounding box center [188, 198] width 12 height 0
click at [379, 10] on div at bounding box center [279, 143] width 558 height 286
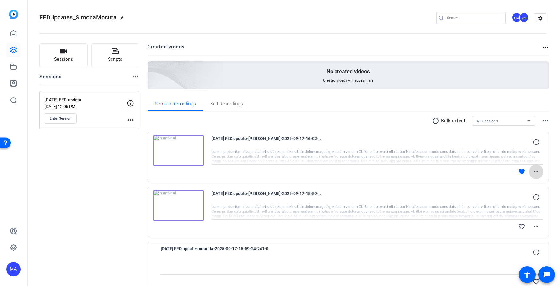
click at [537, 176] on span at bounding box center [536, 172] width 14 height 14
click at [512, 206] on span "Download Transcript" at bounding box center [518, 206] width 36 height 7
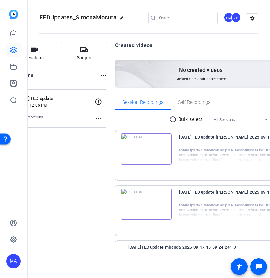
click at [65, 250] on div "Sessions Scripts Sessions more_horiz September 2025 FED update Sep 17, 2025 @ 1…" at bounding box center [59, 258] width 96 height 433
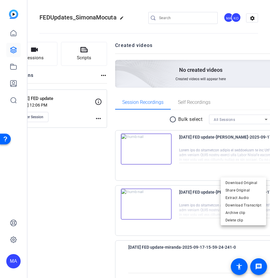
click at [164, 170] on div at bounding box center [135, 139] width 270 height 278
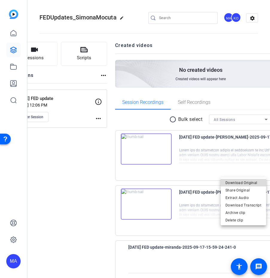
click at [251, 183] on span "Download Original" at bounding box center [244, 182] width 36 height 7
